Goal: Check status

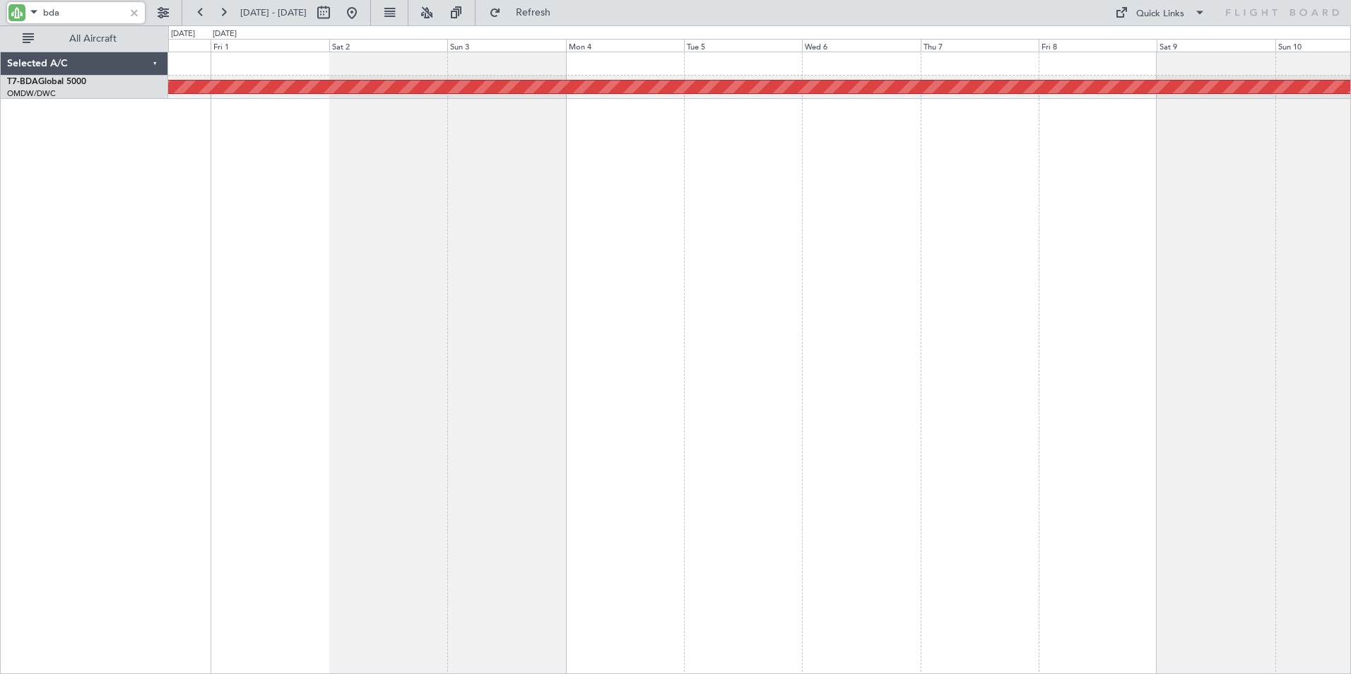
drag, startPoint x: 77, startPoint y: 13, endPoint x: -3, endPoint y: 13, distance: 79.9
click at [0, 13] on html "bda [DATE] - [DATE] Refresh Quick Links All Aircraft Planned Maint [GEOGRAPHIC_…" at bounding box center [675, 337] width 1351 height 674
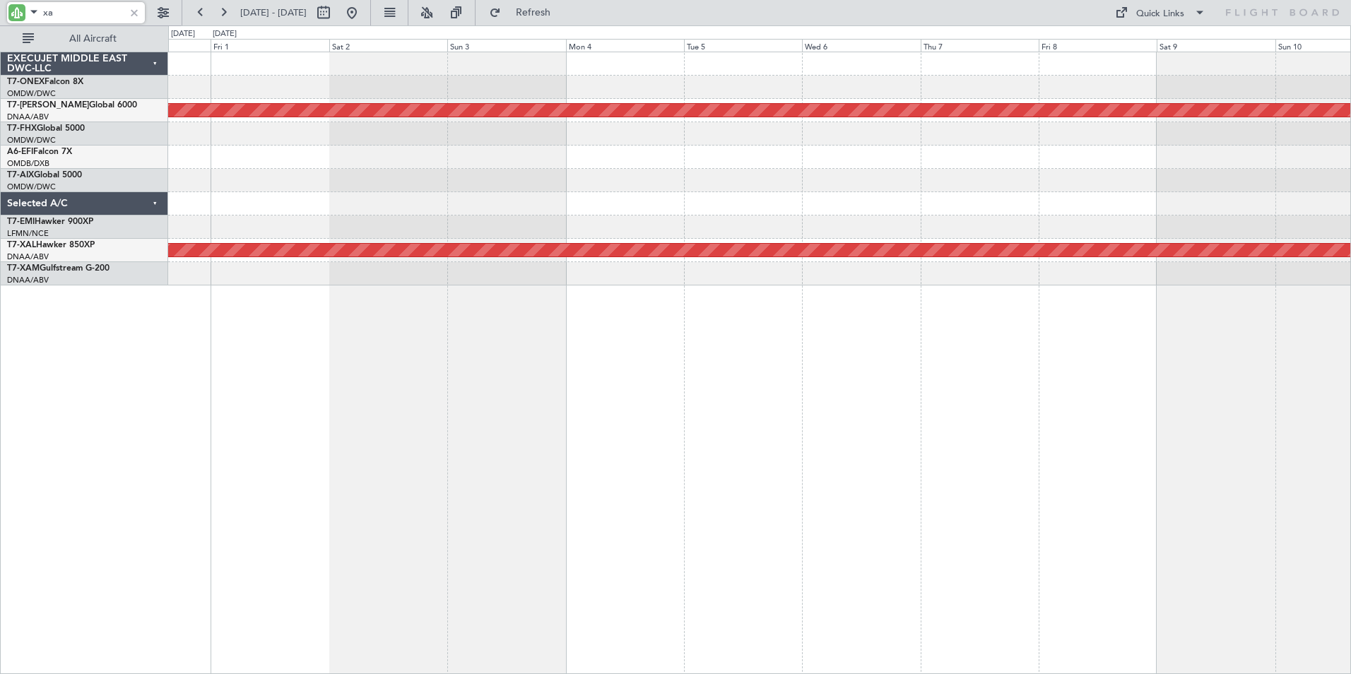
type input "xal"
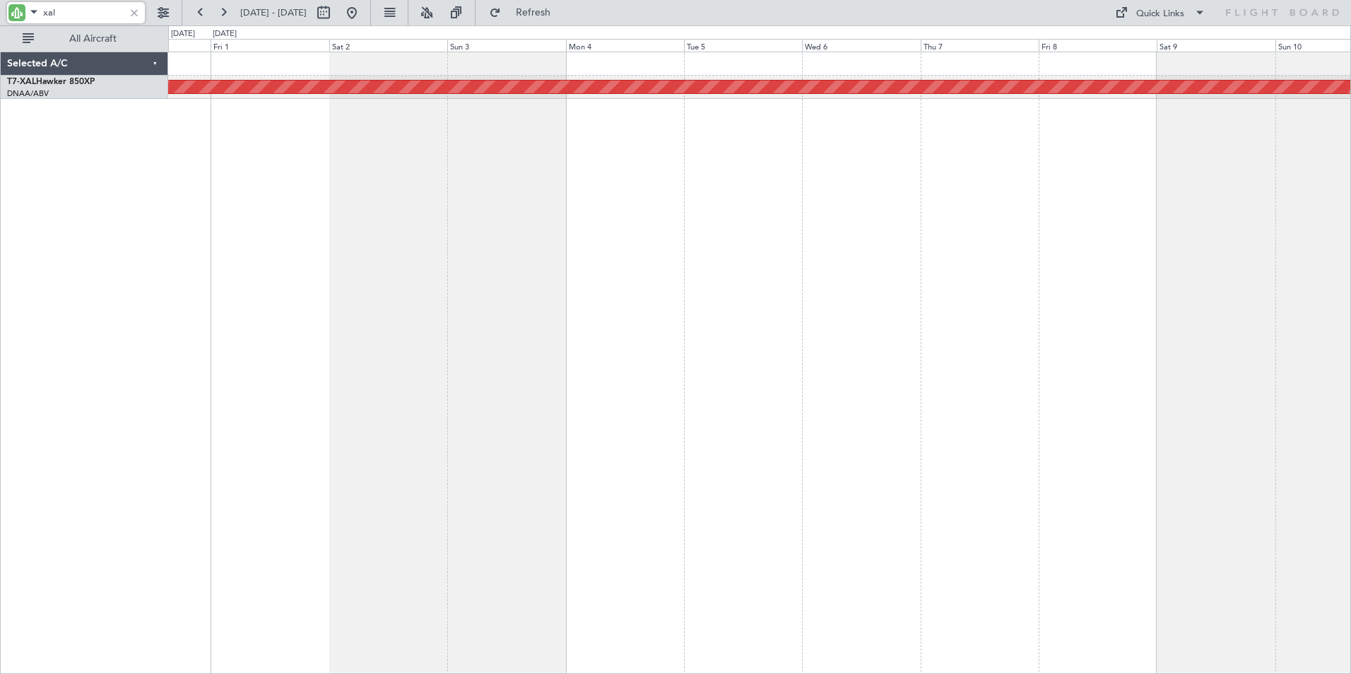
click at [387, 206] on div "Planned Maint [PERSON_NAME]" at bounding box center [759, 363] width 1183 height 623
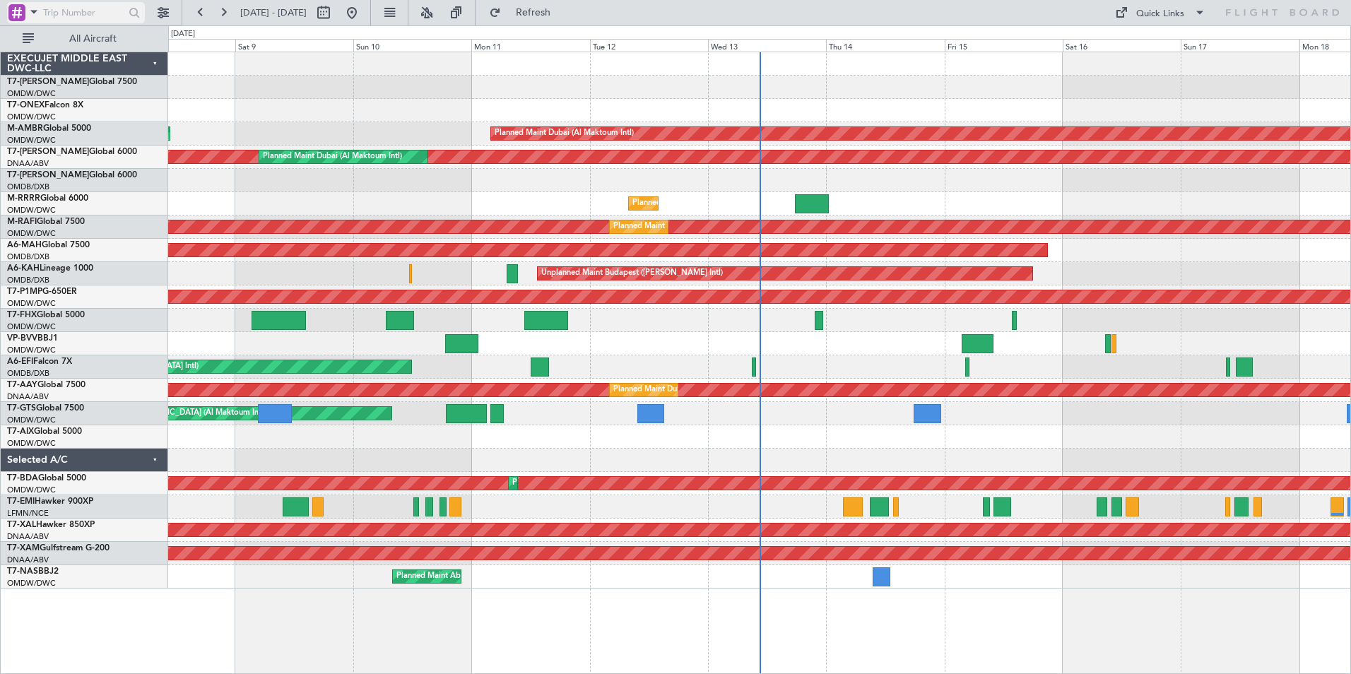
click at [36, 11] on span at bounding box center [33, 12] width 17 height 18
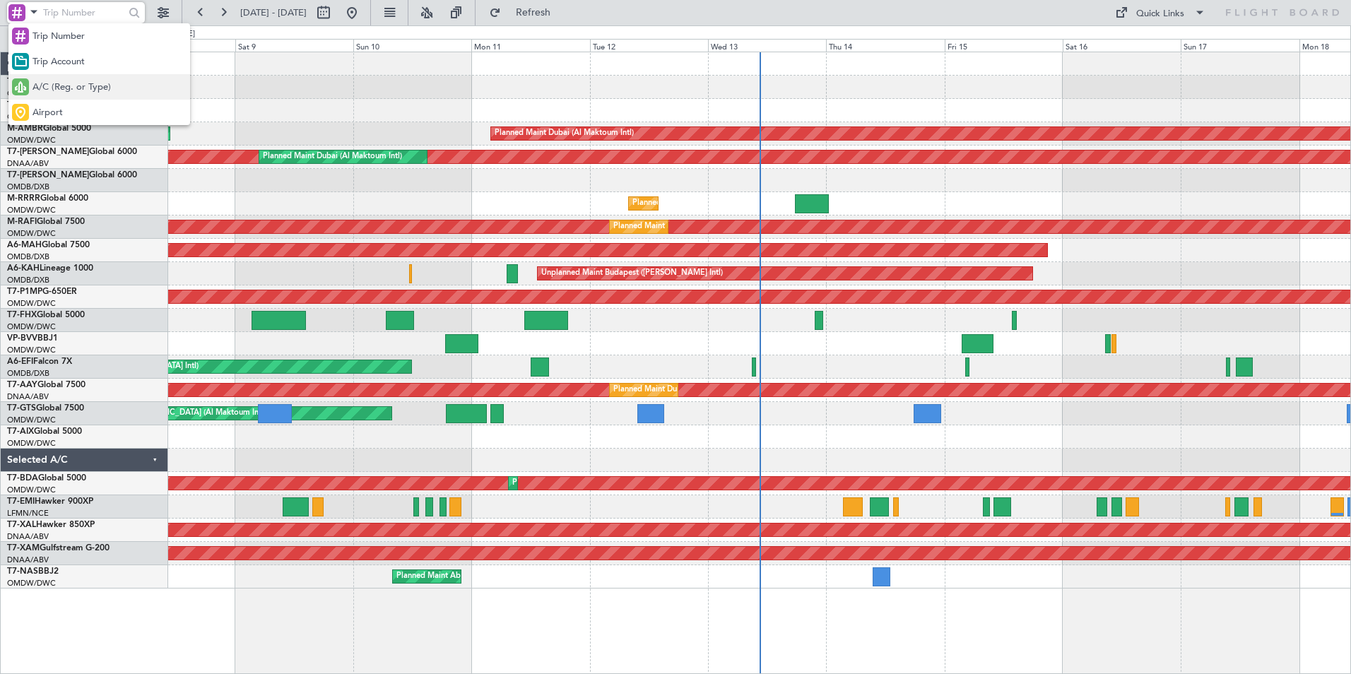
click at [55, 92] on span "A/C (Reg. or Type)" at bounding box center [72, 88] width 78 height 14
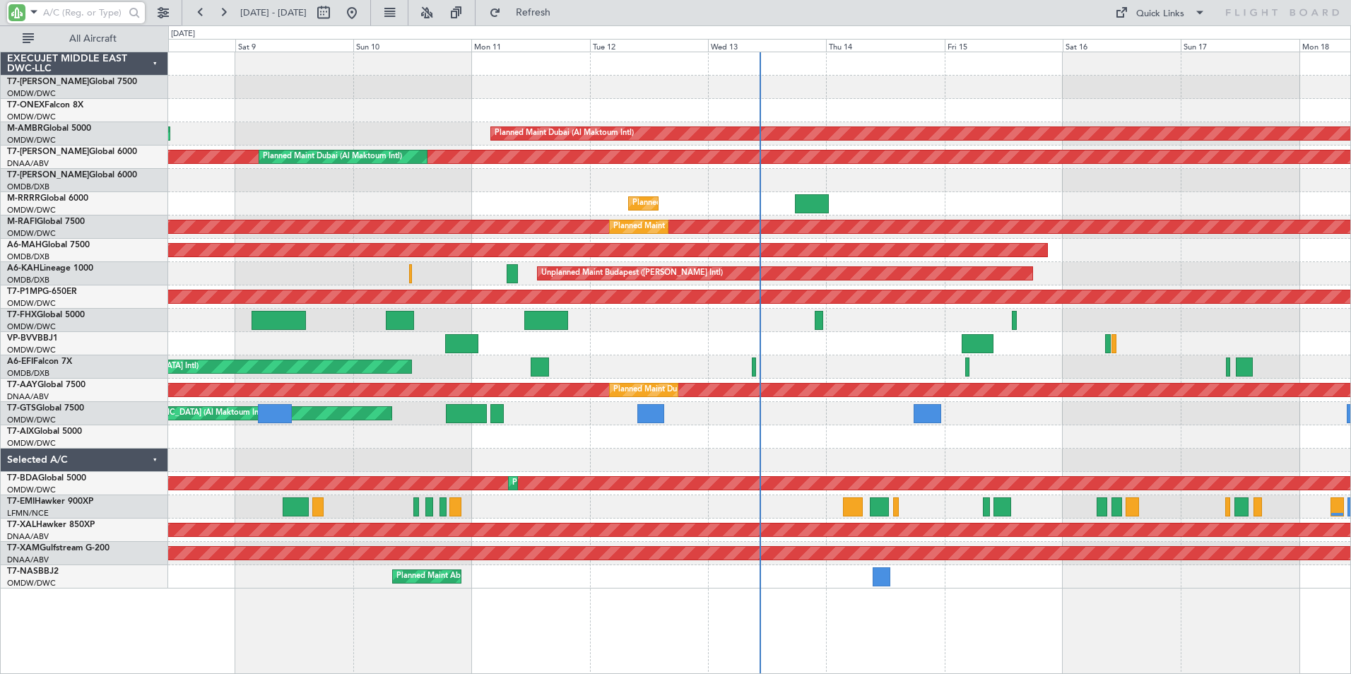
click at [65, 9] on input "text" at bounding box center [83, 12] width 81 height 21
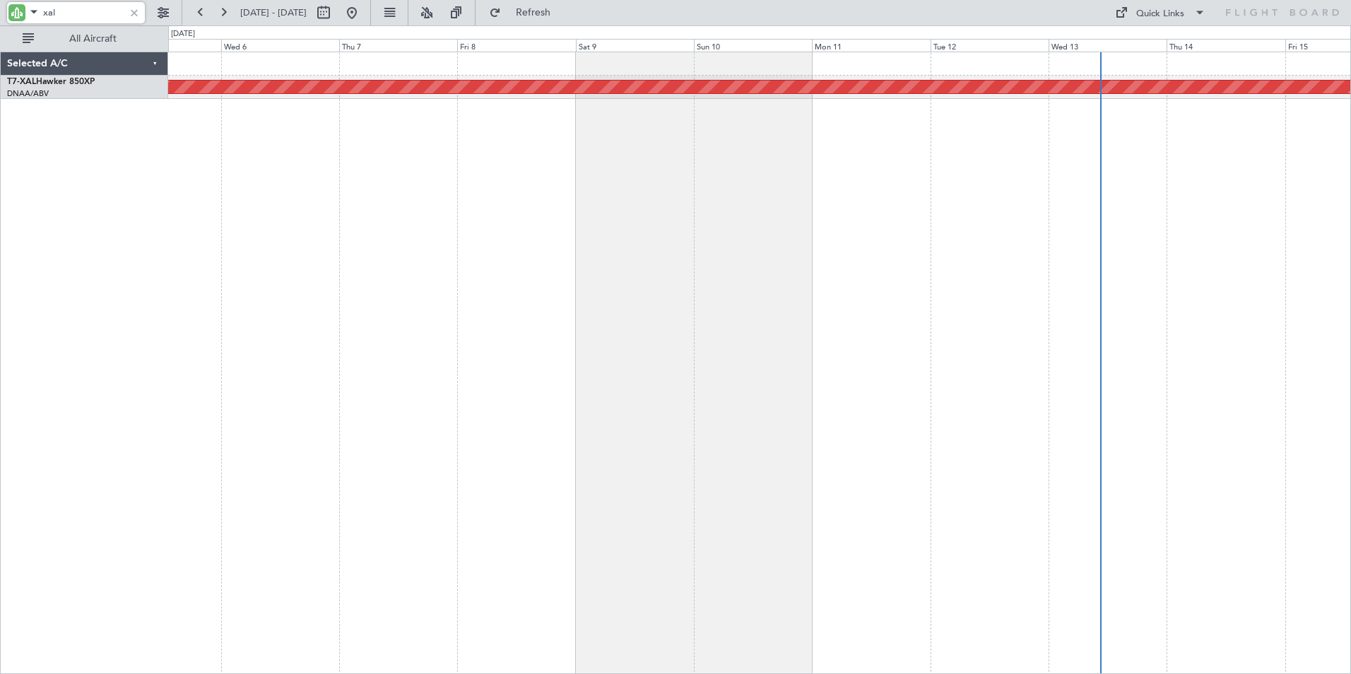
click at [678, 232] on div "Planned Maint [PERSON_NAME]" at bounding box center [759, 363] width 1183 height 623
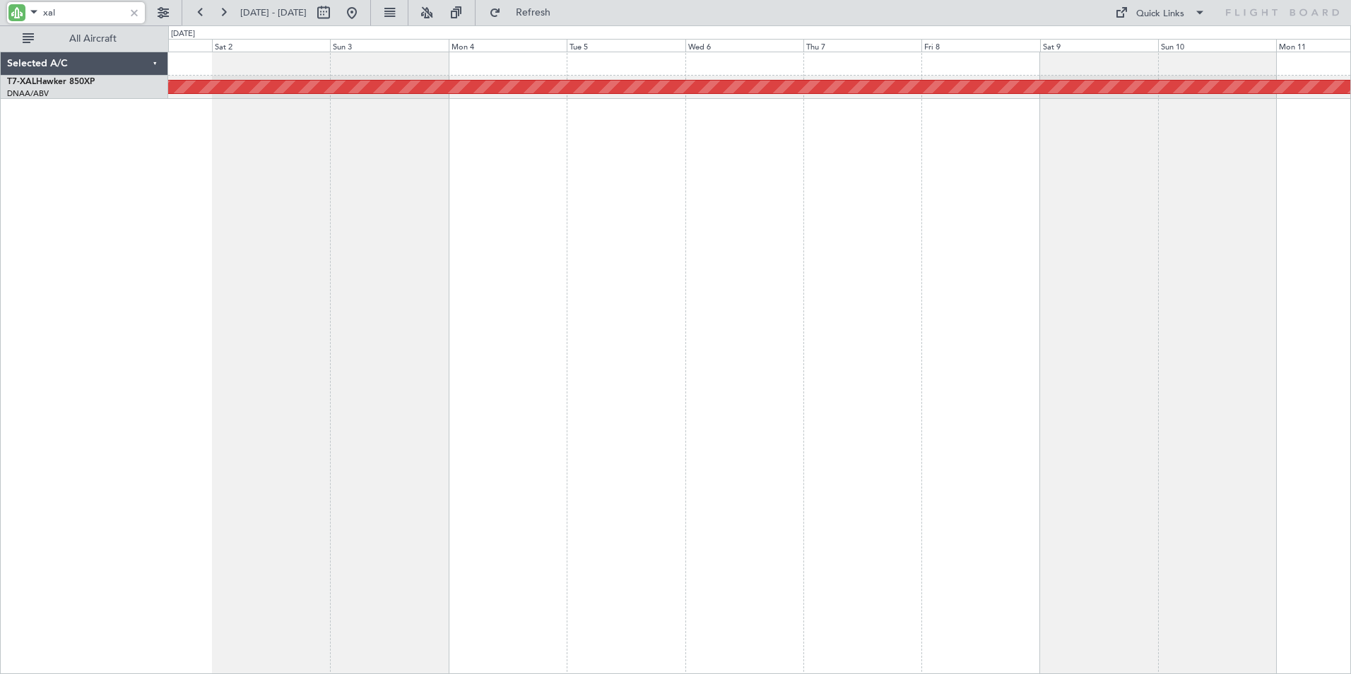
click at [750, 243] on div "Planned Maint [PERSON_NAME]" at bounding box center [759, 363] width 1183 height 623
type input "xal"
